Goal: Task Accomplishment & Management: Use online tool/utility

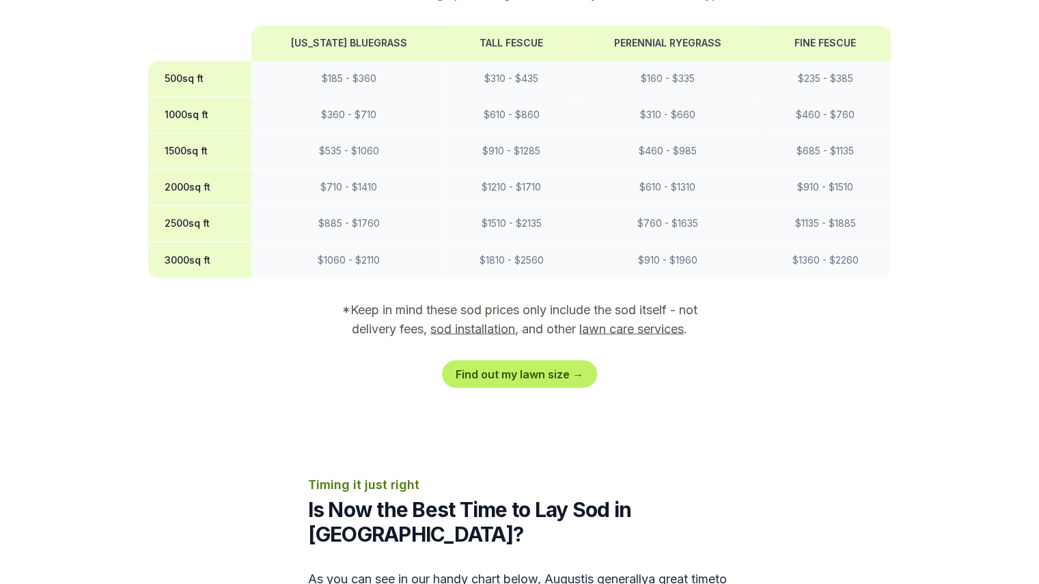
scroll to position [1301, 0]
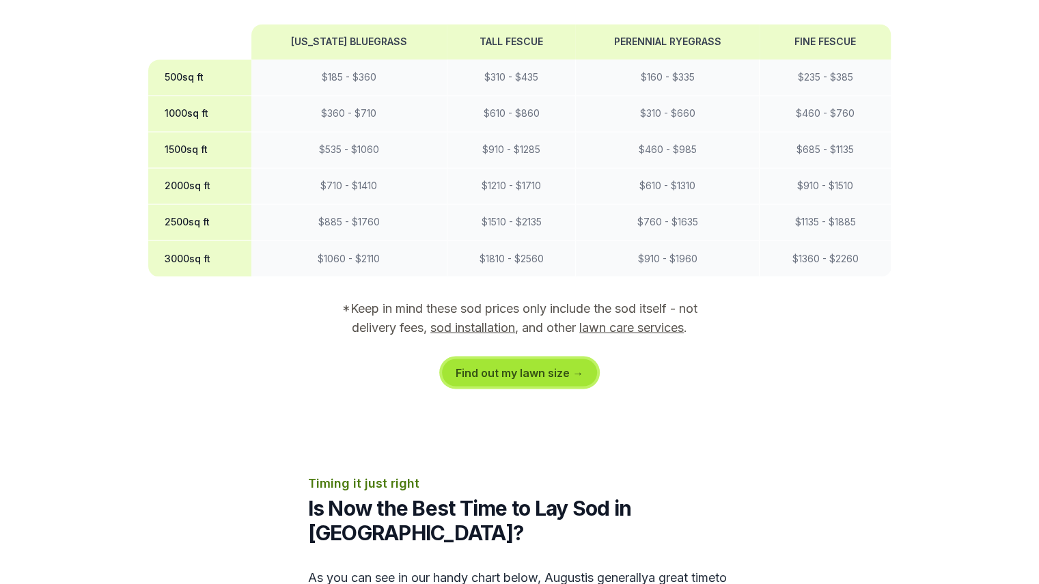
click at [518, 359] on link "Find out my lawn size →" at bounding box center [519, 372] width 155 height 27
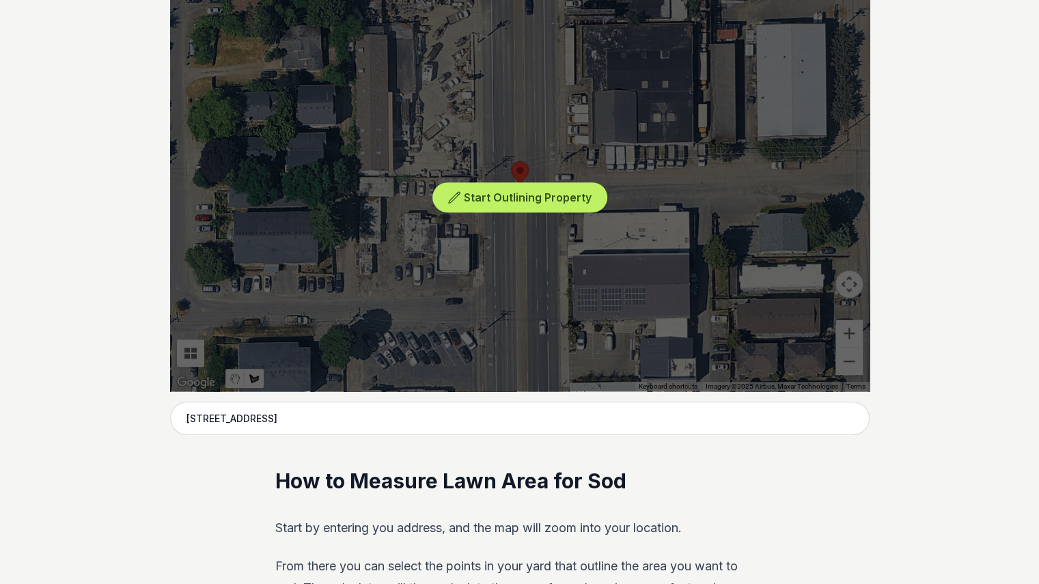
scroll to position [317, 0]
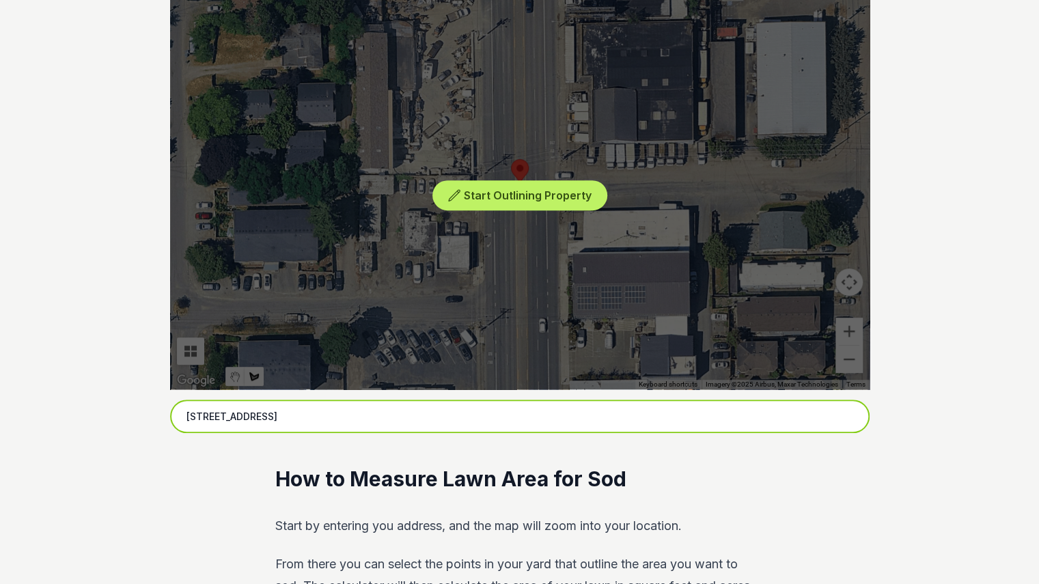
drag, startPoint x: 383, startPoint y: 421, endPoint x: 37, endPoint y: 430, distance: 346.4
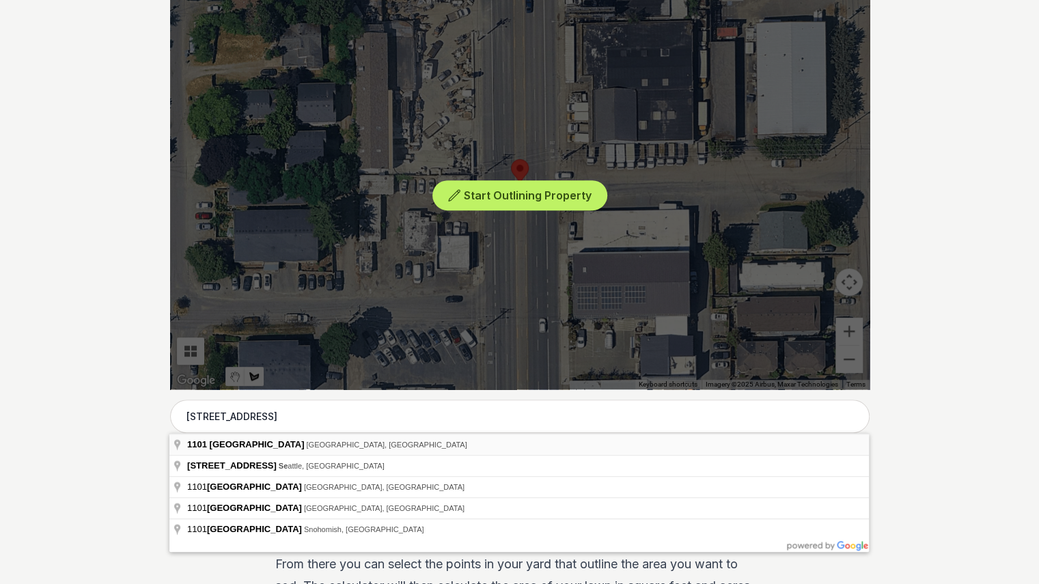
type input "[STREET_ADDRESS]"
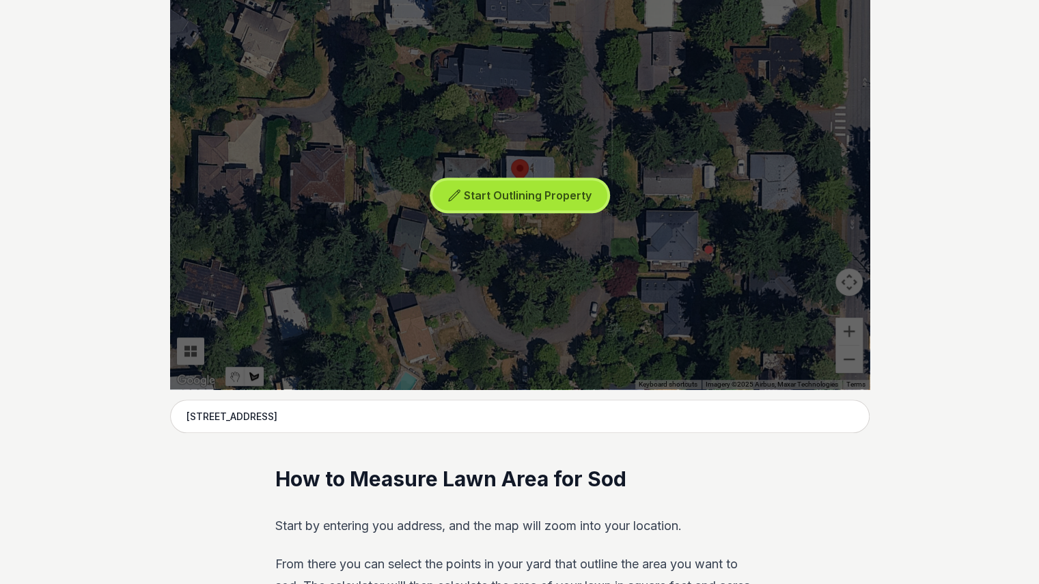
click at [533, 188] on span "Start Outlining Property" at bounding box center [528, 195] width 128 height 14
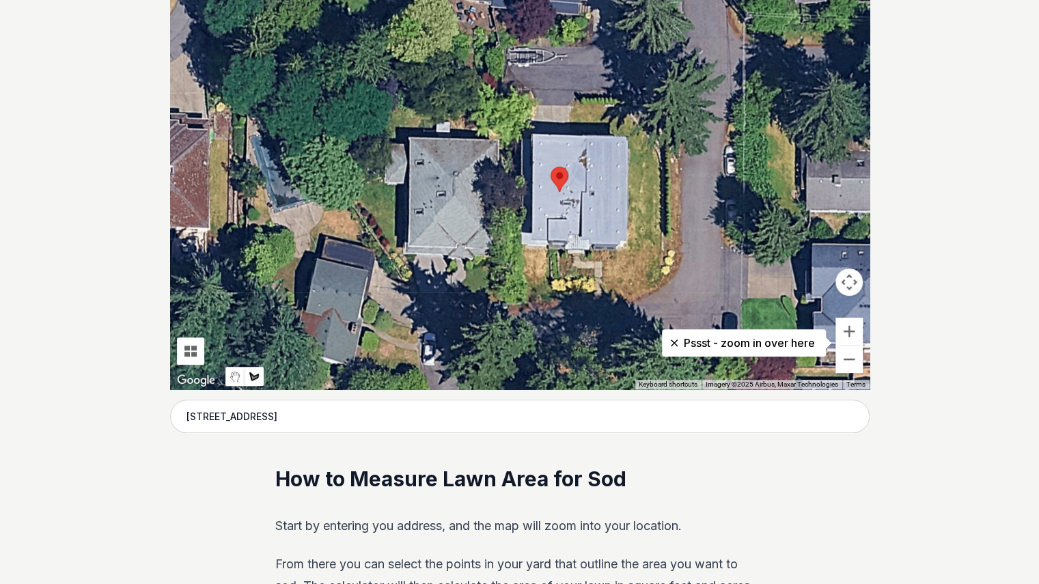
click at [675, 350] on p "Pssst - zoom in over here" at bounding box center [744, 343] width 142 height 16
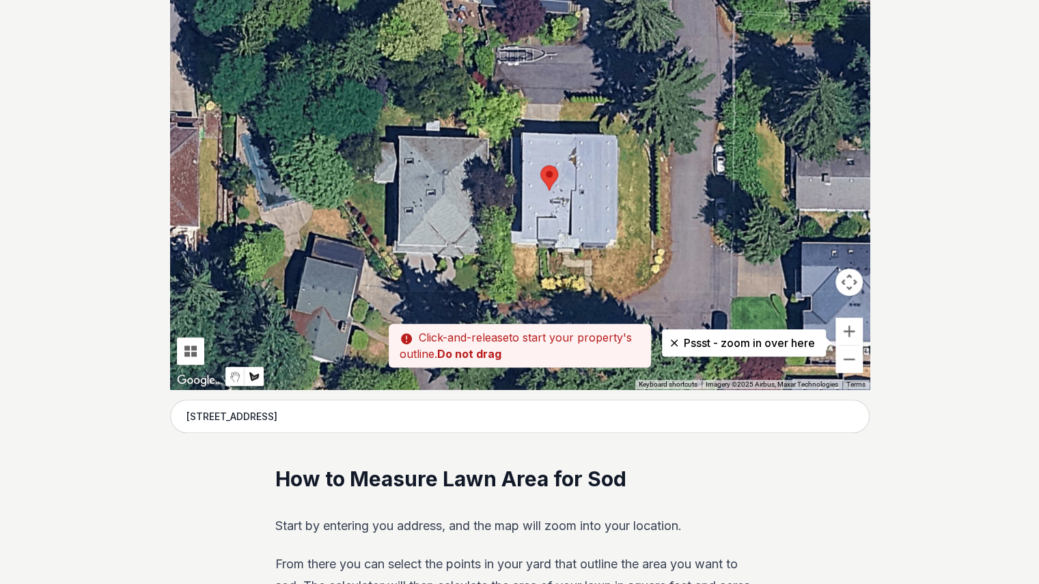
drag, startPoint x: 574, startPoint y: 110, endPoint x: 565, endPoint y: 108, distance: 8.4
click at [565, 108] on div at bounding box center [519, 185] width 699 height 410
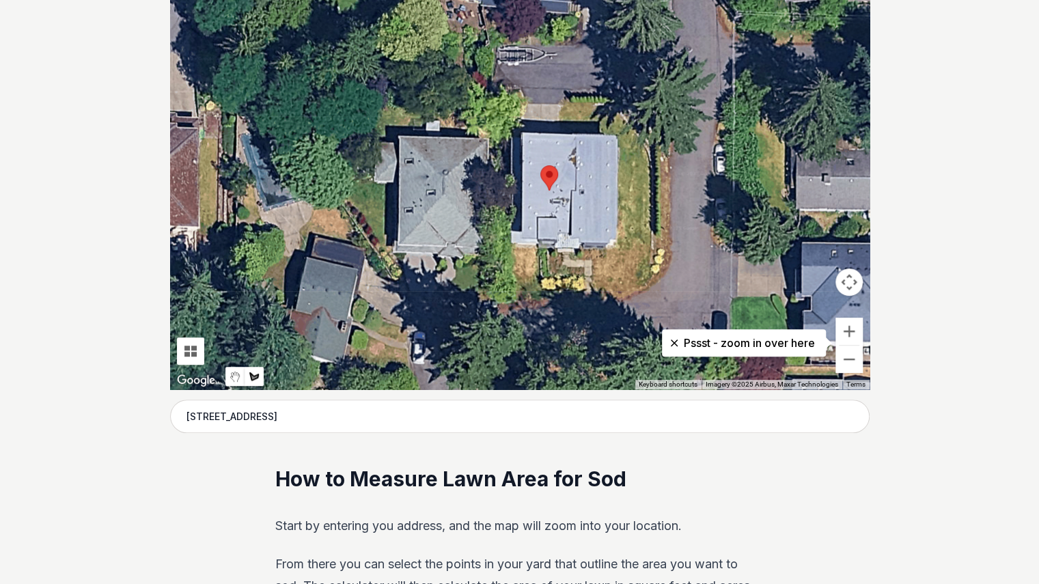
click at [567, 107] on div at bounding box center [519, 185] width 699 height 410
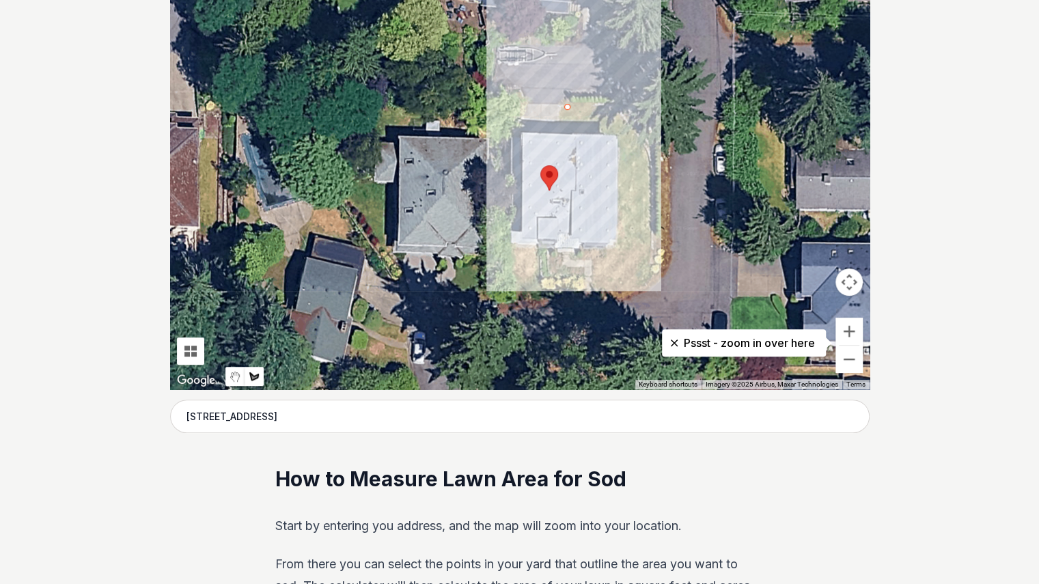
click at [567, 131] on div at bounding box center [519, 185] width 699 height 410
click at [617, 133] on div at bounding box center [519, 185] width 699 height 410
click at [619, 246] on div at bounding box center [519, 185] width 699 height 410
click at [606, 260] on div at bounding box center [519, 185] width 699 height 410
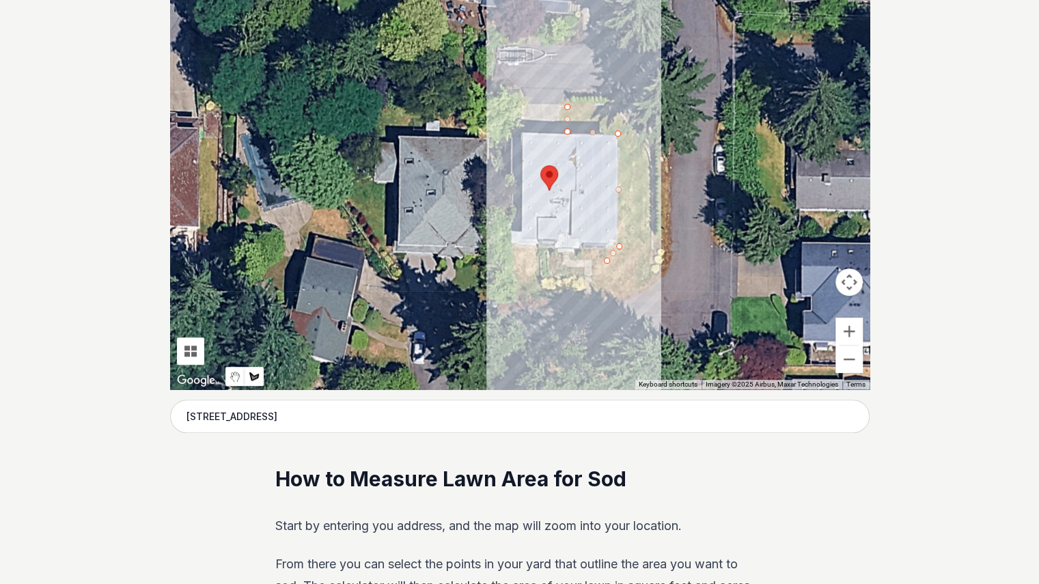
click at [598, 296] on div at bounding box center [519, 185] width 699 height 410
click at [644, 278] on div at bounding box center [519, 185] width 699 height 410
click at [647, 162] on div at bounding box center [519, 185] width 699 height 410
click at [640, 145] on div at bounding box center [519, 185] width 699 height 410
click at [609, 108] on div at bounding box center [519, 185] width 699 height 410
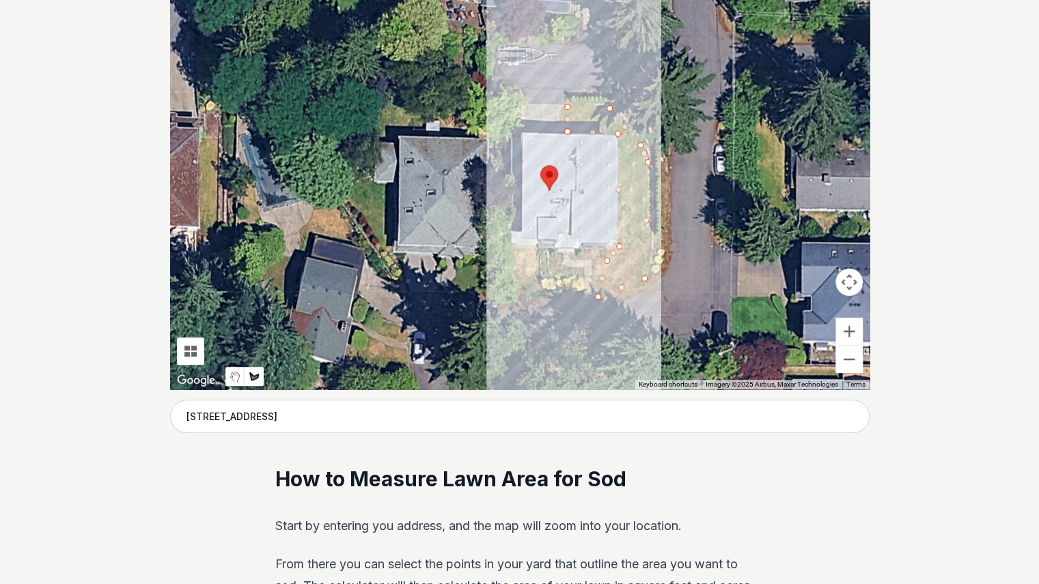
click at [568, 105] on div at bounding box center [519, 185] width 699 height 410
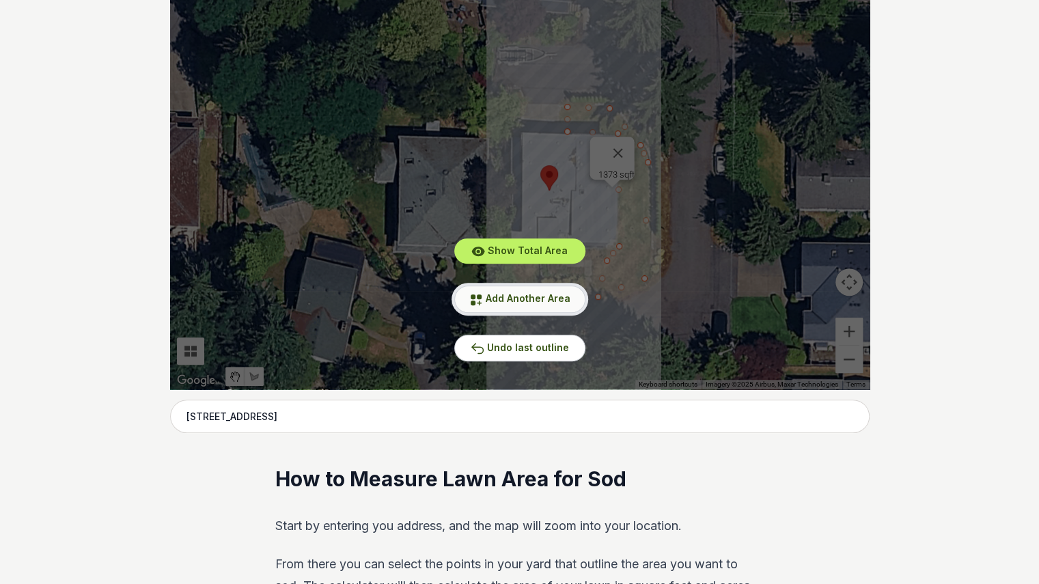
click at [563, 293] on span "Add Another Area" at bounding box center [528, 298] width 85 height 12
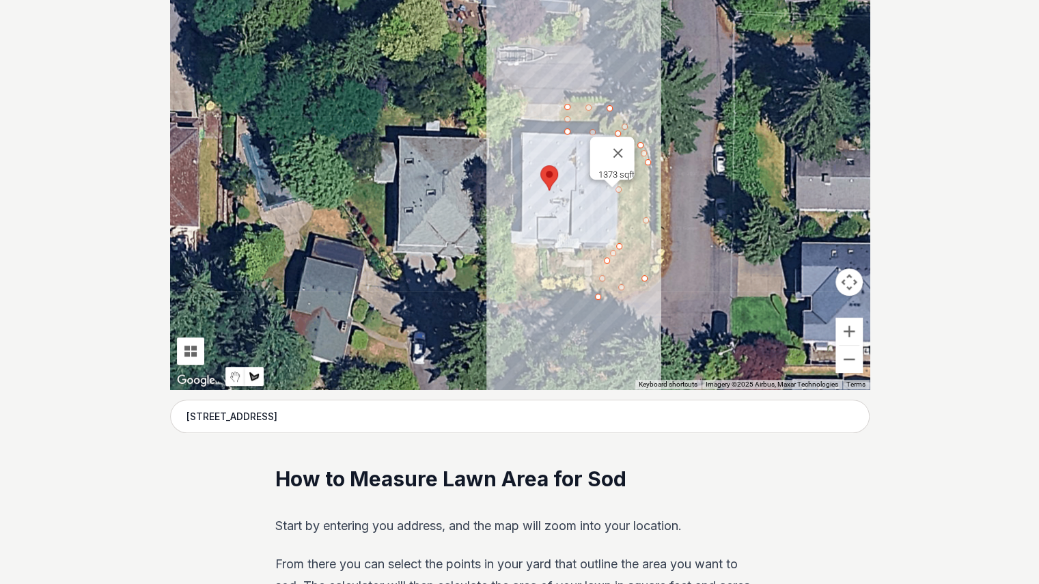
click at [533, 251] on div at bounding box center [519, 185] width 699 height 410
click at [535, 293] on div at bounding box center [519, 185] width 699 height 410
click at [511, 293] on div at bounding box center [519, 185] width 699 height 410
click at [509, 252] on div at bounding box center [519, 185] width 699 height 410
click at [528, 249] on div at bounding box center [519, 185] width 699 height 410
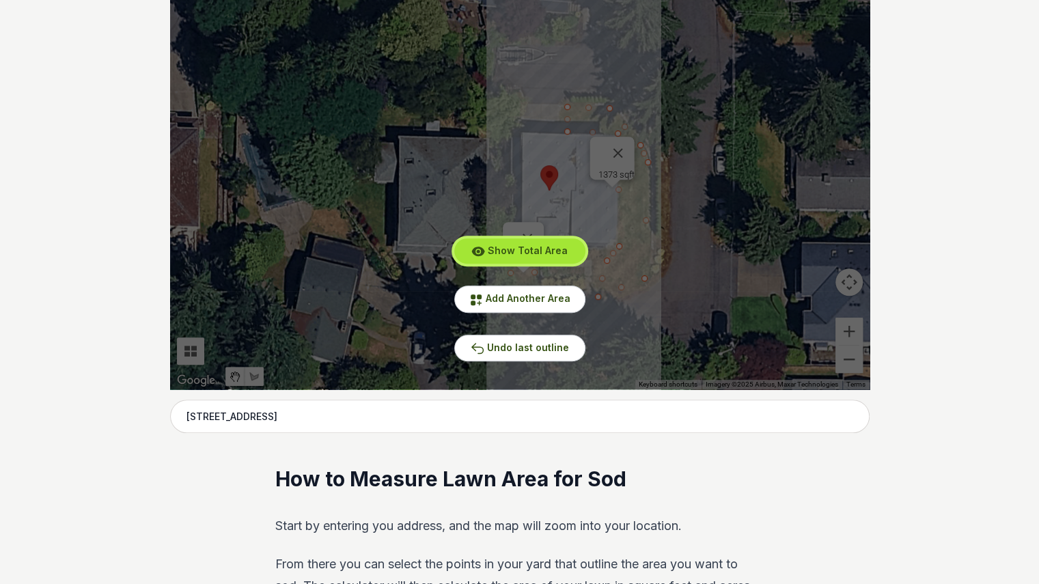
click at [549, 248] on span "Show Total Area" at bounding box center [528, 250] width 80 height 12
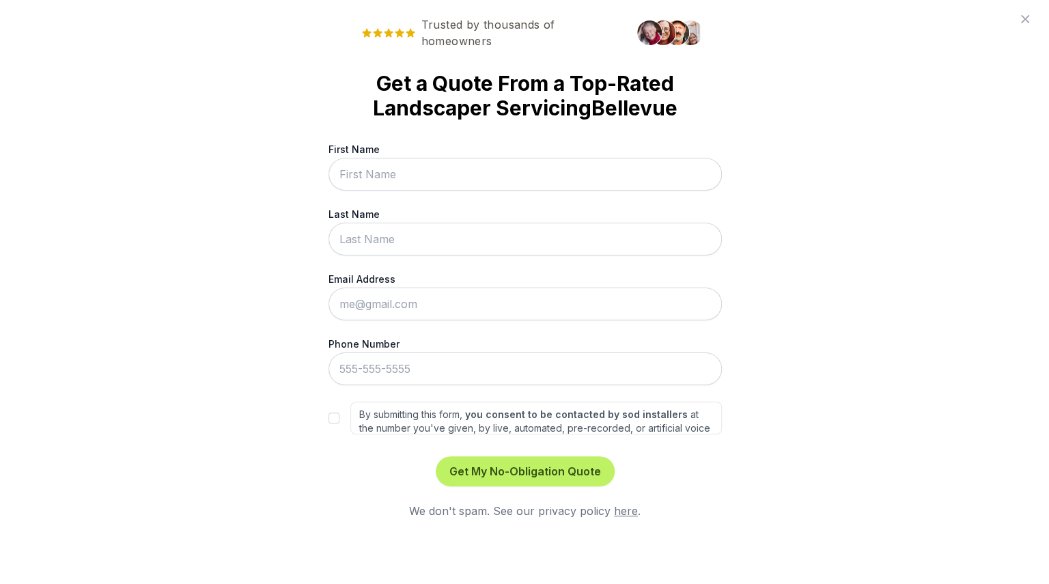
scroll to position [0, 0]
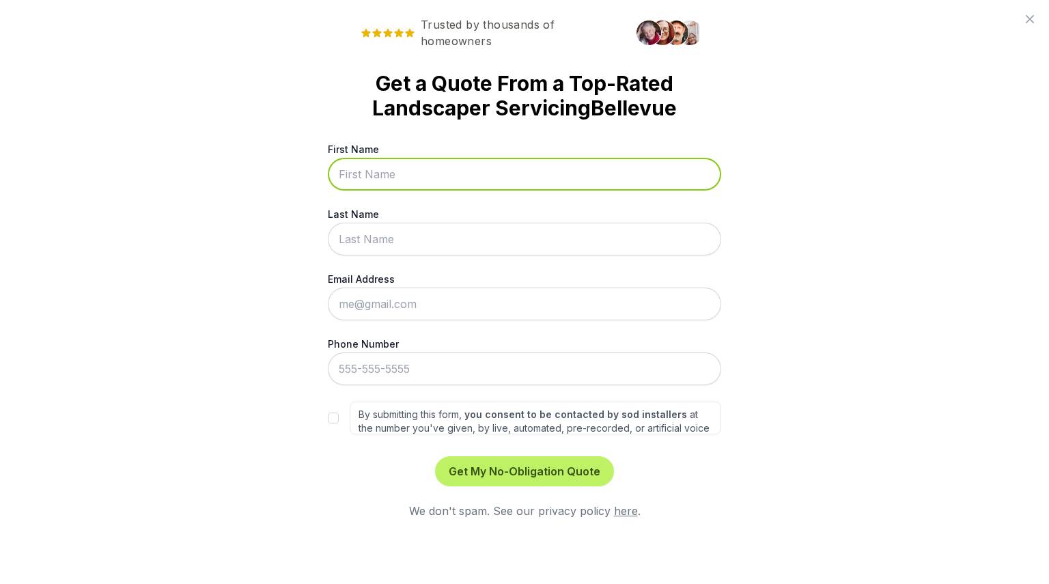
click at [556, 177] on input "First Name" at bounding box center [524, 174] width 393 height 33
type input "r"
type input "irwan"
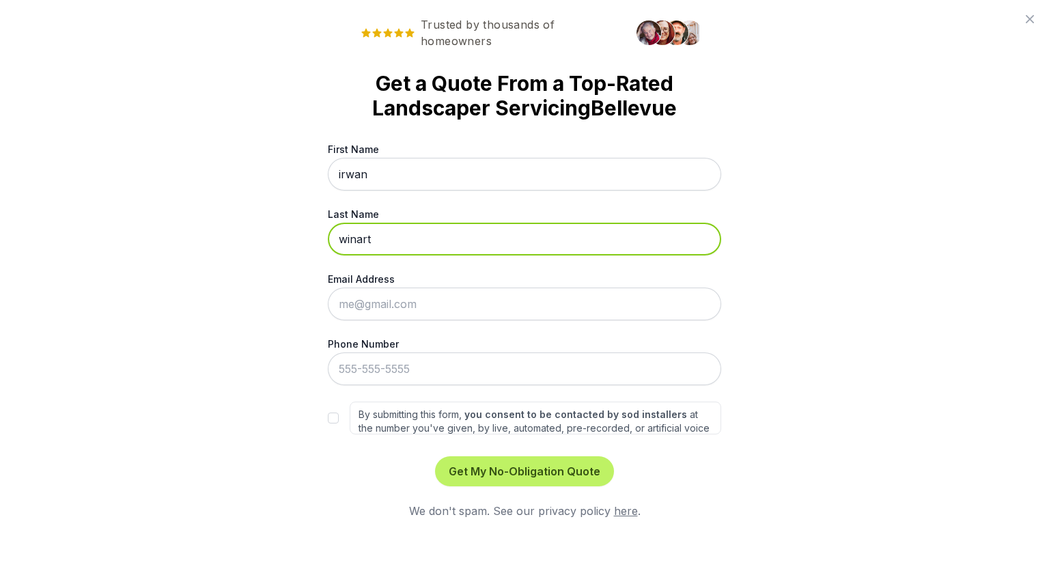
type input "winart"
